Goal: Information Seeking & Learning: Learn about a topic

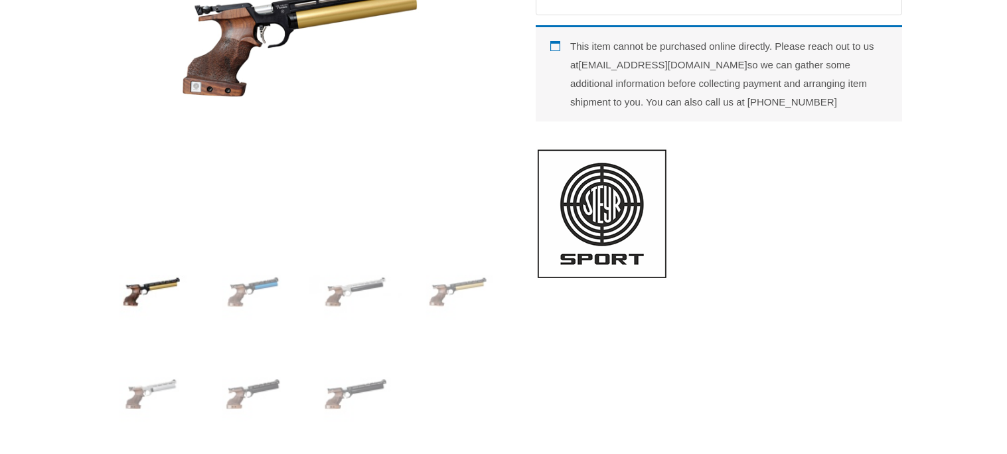
scroll to position [349, 0]
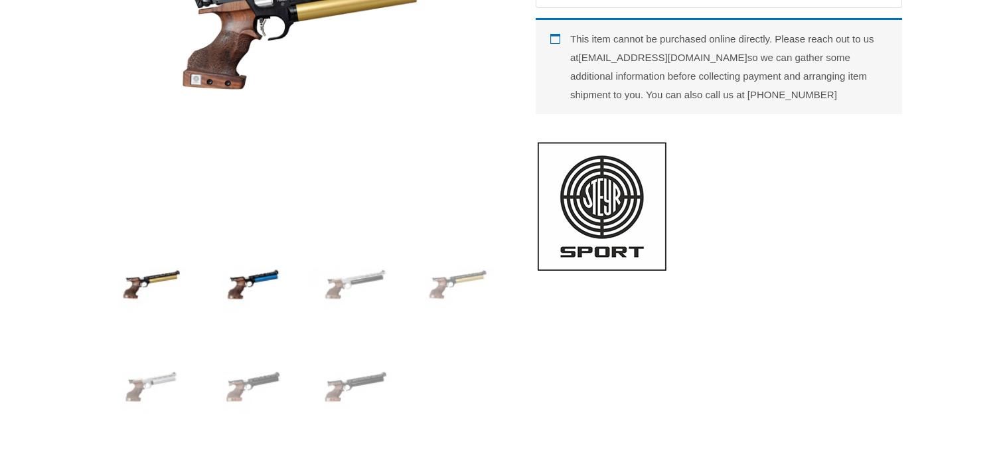
click at [267, 291] on img at bounding box center [253, 284] width 92 height 92
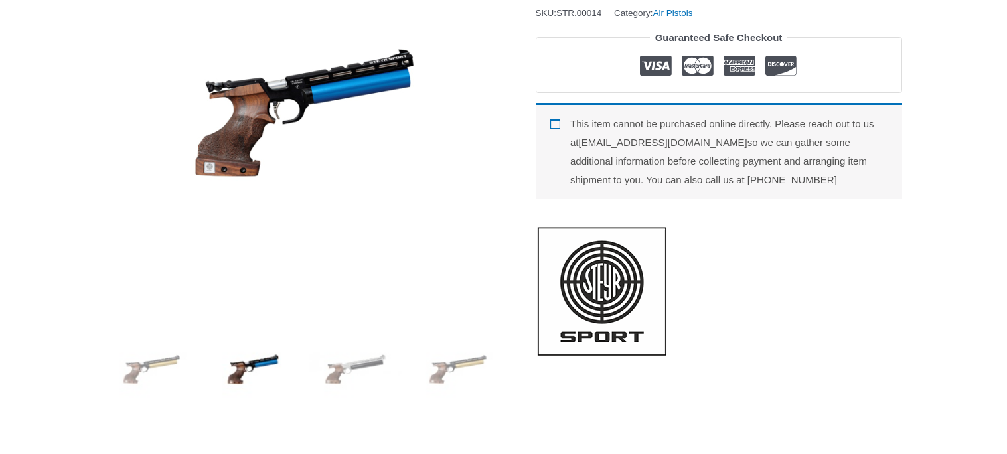
scroll to position [263, 0]
click at [338, 385] on img at bounding box center [355, 370] width 92 height 92
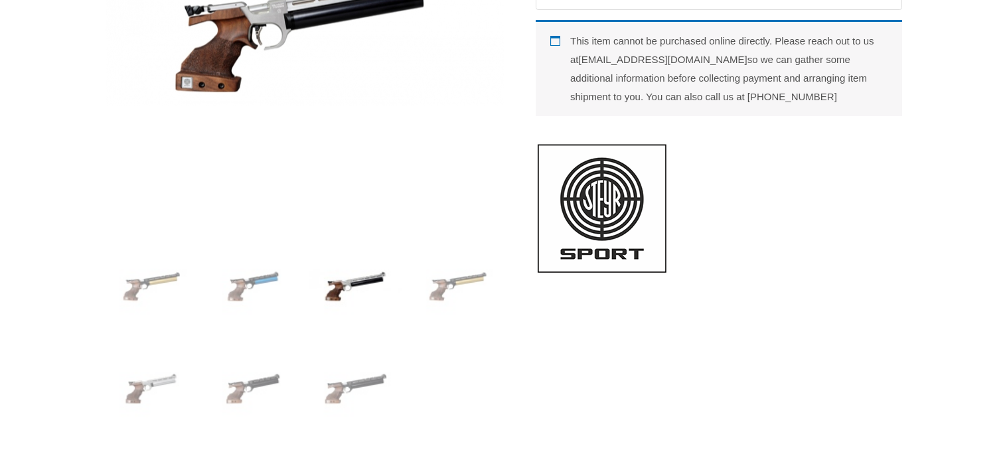
scroll to position [352, 0]
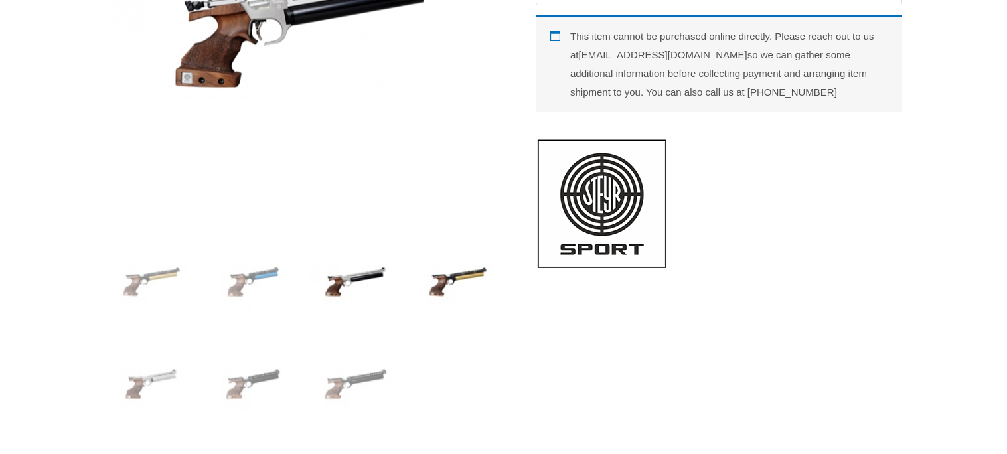
click at [492, 277] on img at bounding box center [457, 282] width 92 height 92
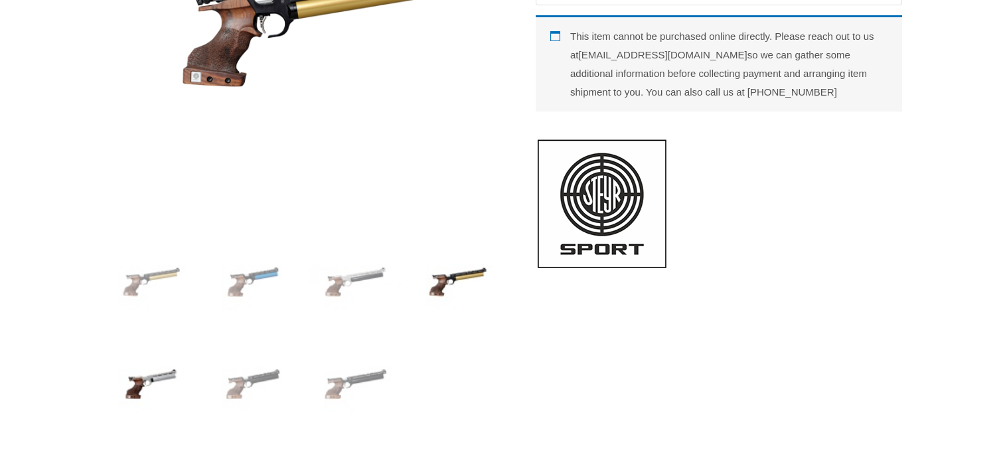
click at [155, 382] on img at bounding box center [152, 384] width 92 height 92
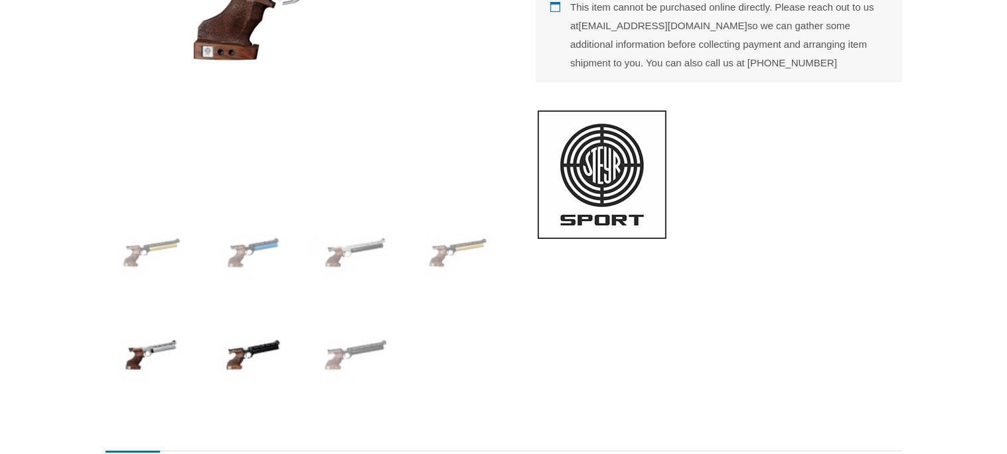
scroll to position [384, 0]
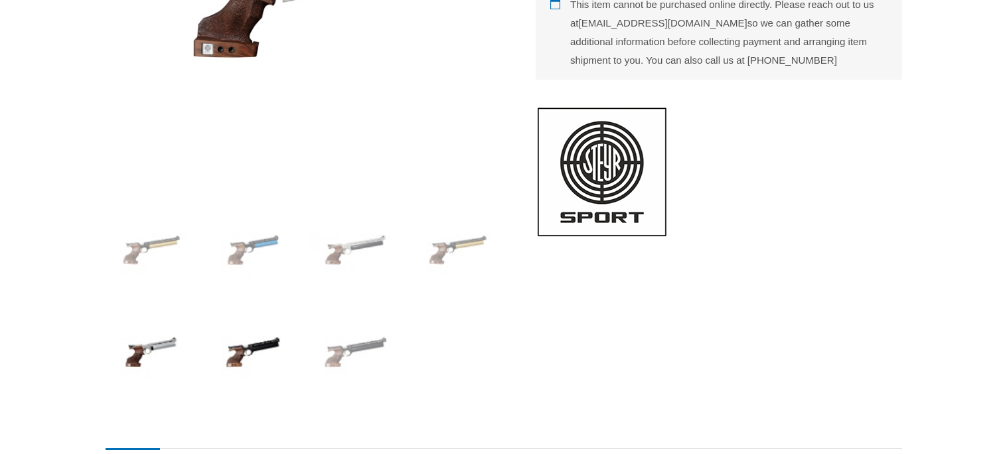
click at [265, 355] on img at bounding box center [253, 352] width 92 height 92
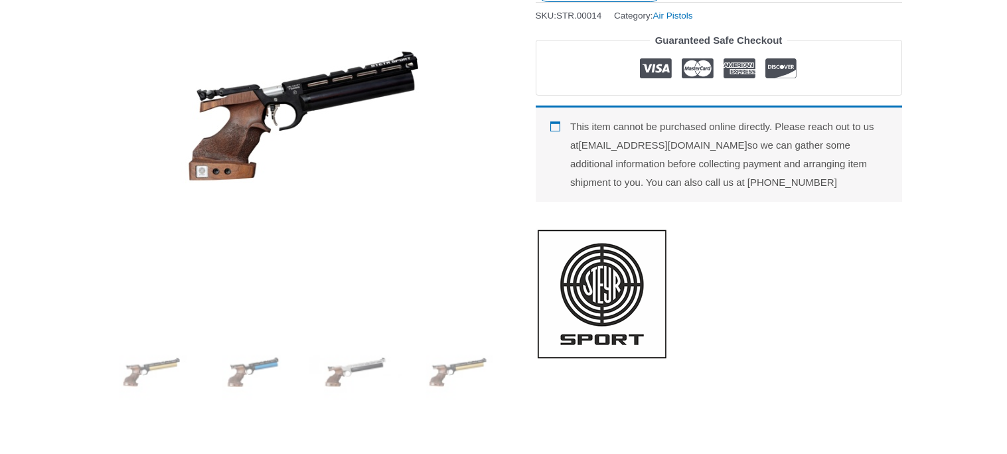
scroll to position [262, 0]
click at [179, 378] on img at bounding box center [152, 371] width 92 height 92
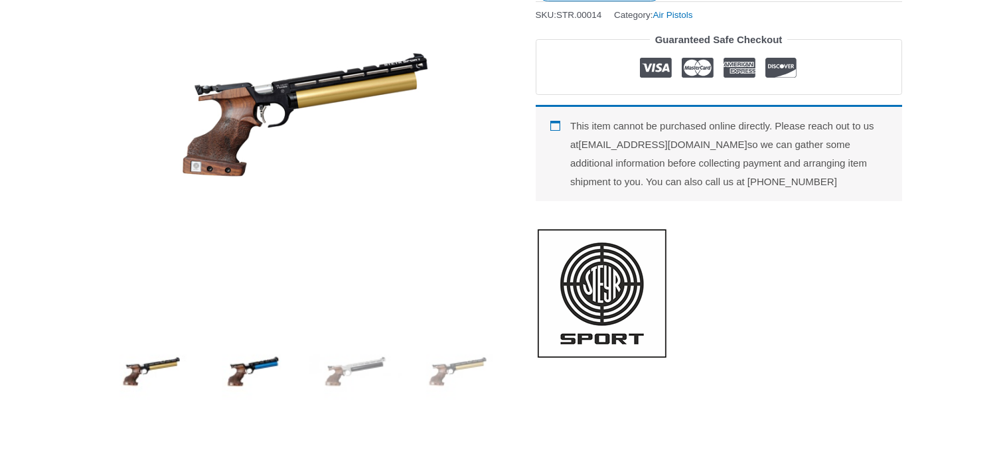
click at [243, 372] on img at bounding box center [253, 371] width 92 height 92
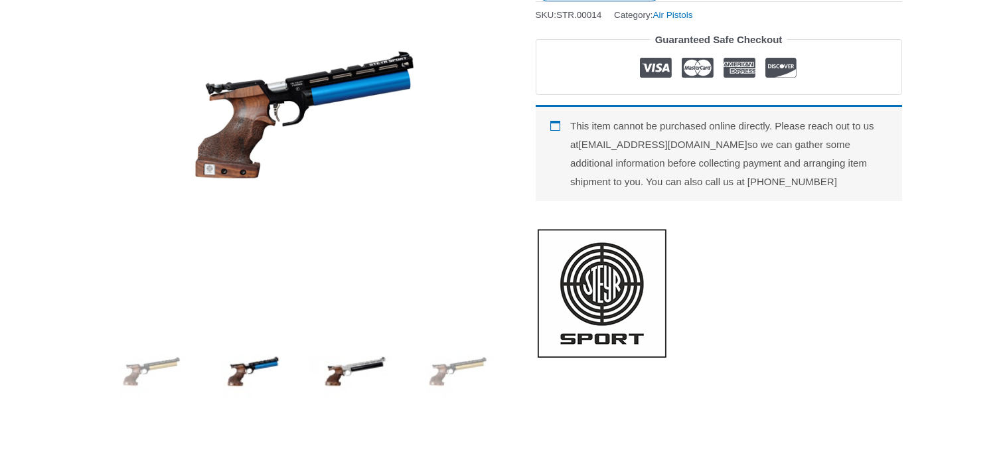
click at [344, 373] on img at bounding box center [355, 371] width 92 height 92
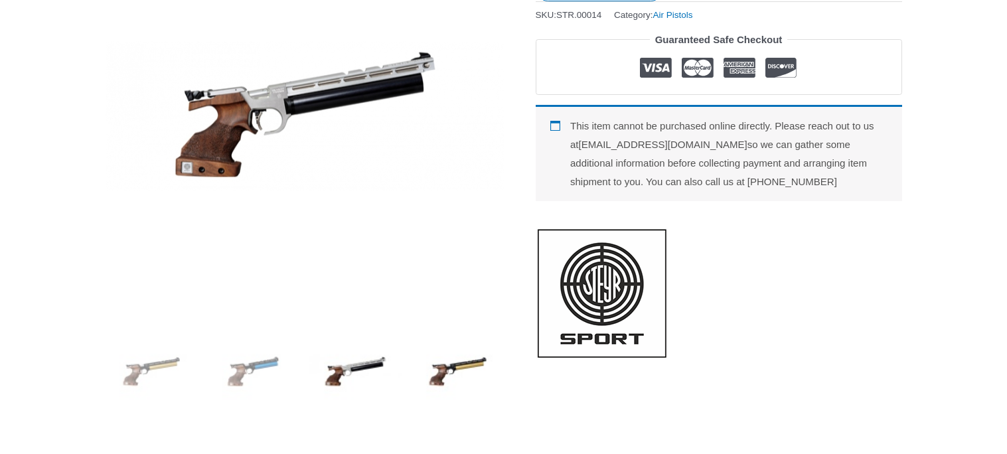
click at [464, 362] on img at bounding box center [457, 371] width 92 height 92
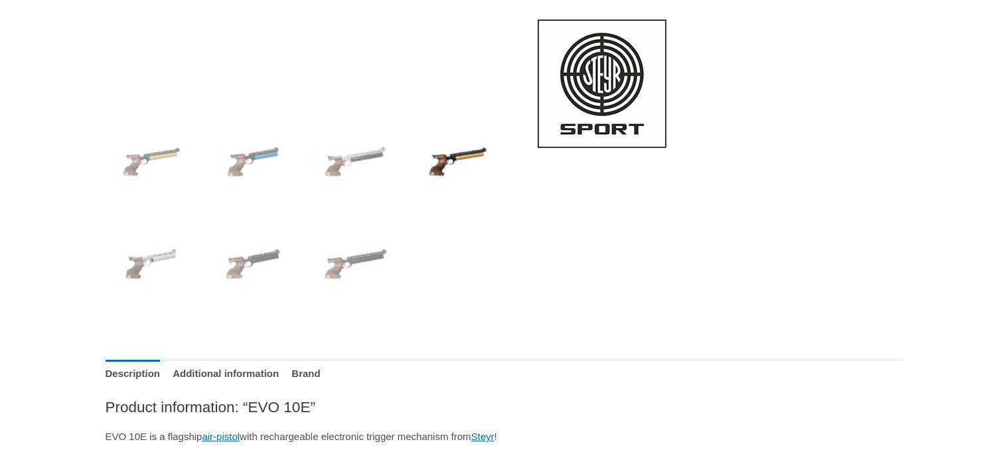
scroll to position [487, 0]
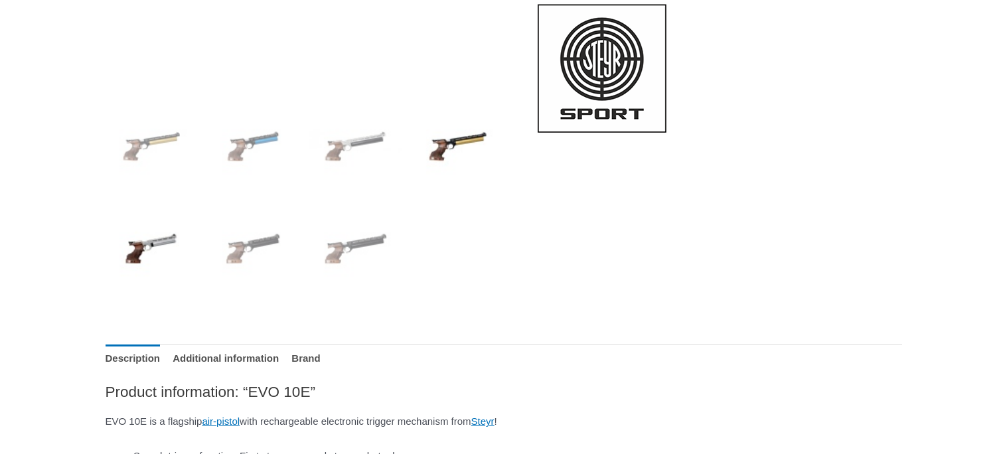
click at [138, 244] on img at bounding box center [152, 248] width 92 height 92
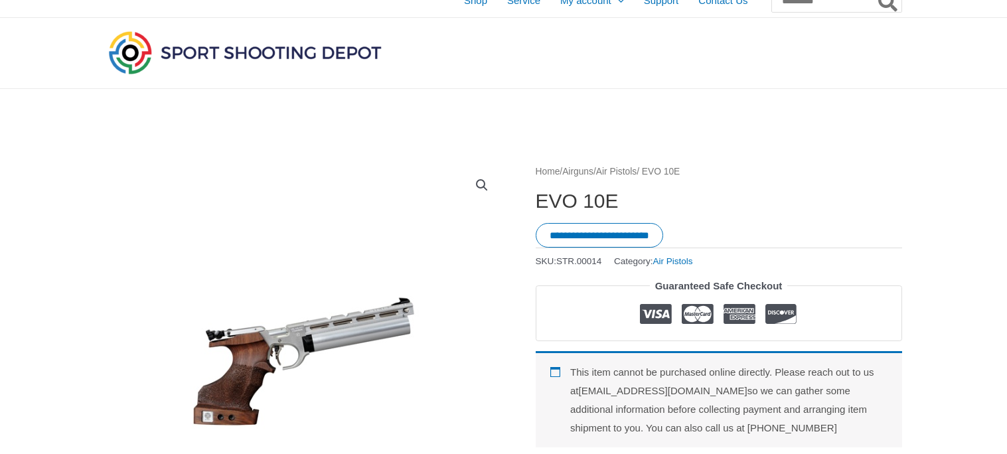
scroll to position [0, 0]
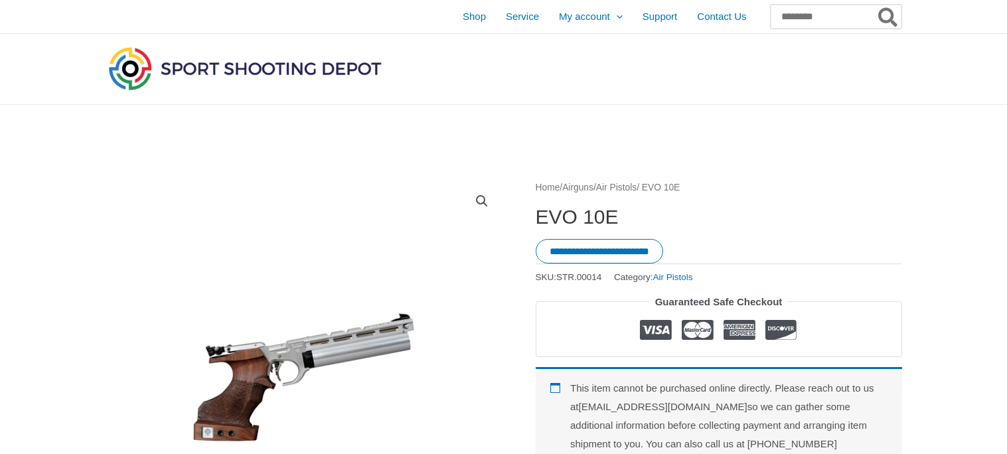
click at [795, 18] on input "Search for:" at bounding box center [835, 17] width 131 height 24
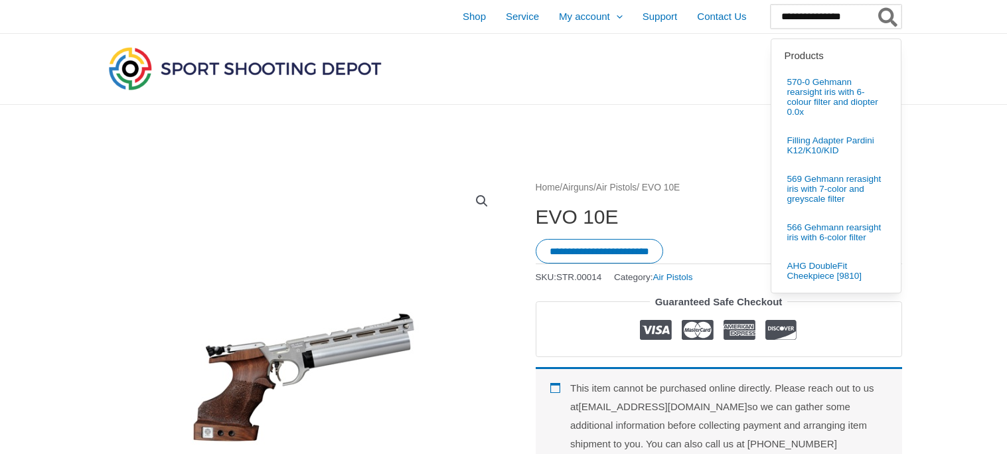
type input "**********"
click at [875, 5] on button "Search" at bounding box center [888, 17] width 26 height 24
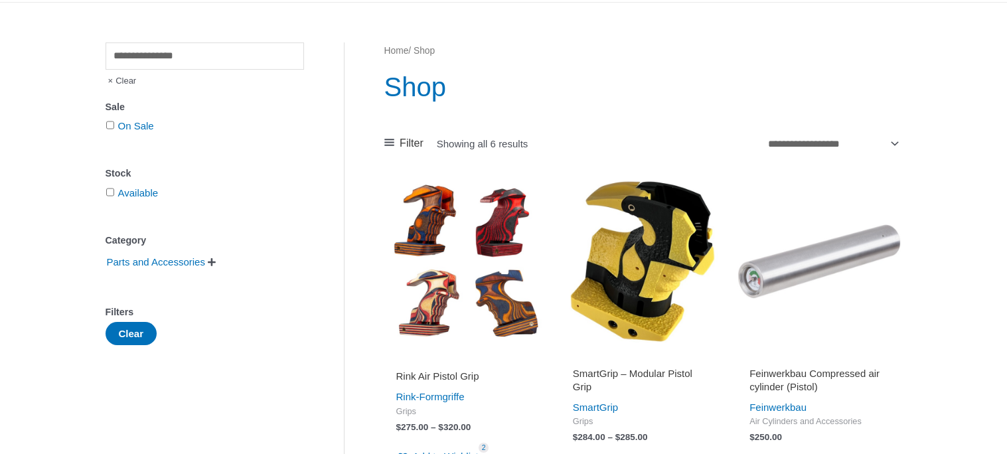
scroll to position [88, 0]
